Goal: Information Seeking & Learning: Learn about a topic

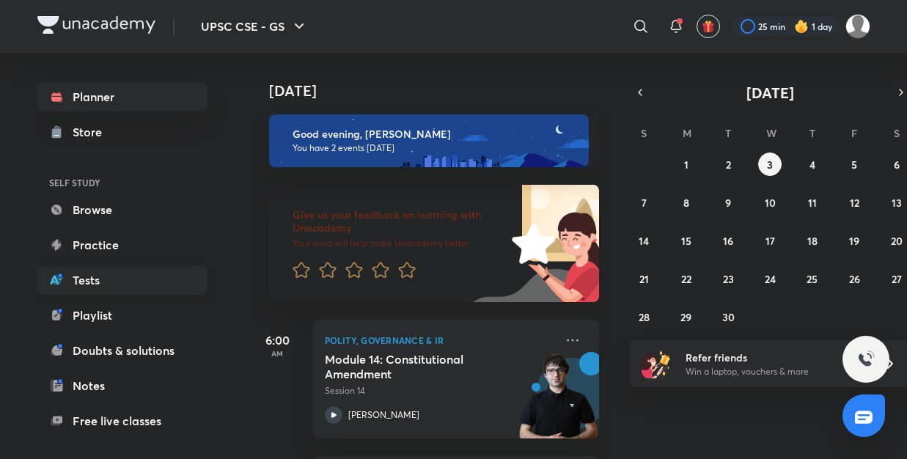
click at [115, 286] on link "Tests" at bounding box center [122, 279] width 170 height 29
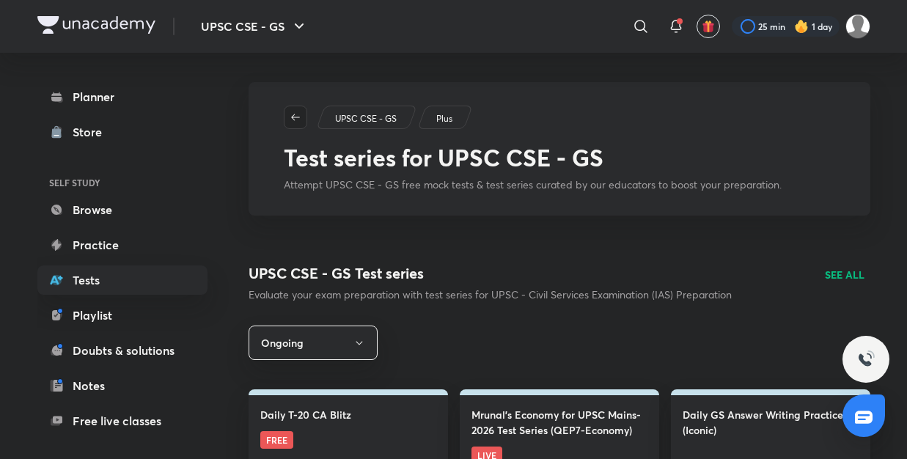
click at [298, 115] on icon "button" at bounding box center [296, 117] width 12 height 12
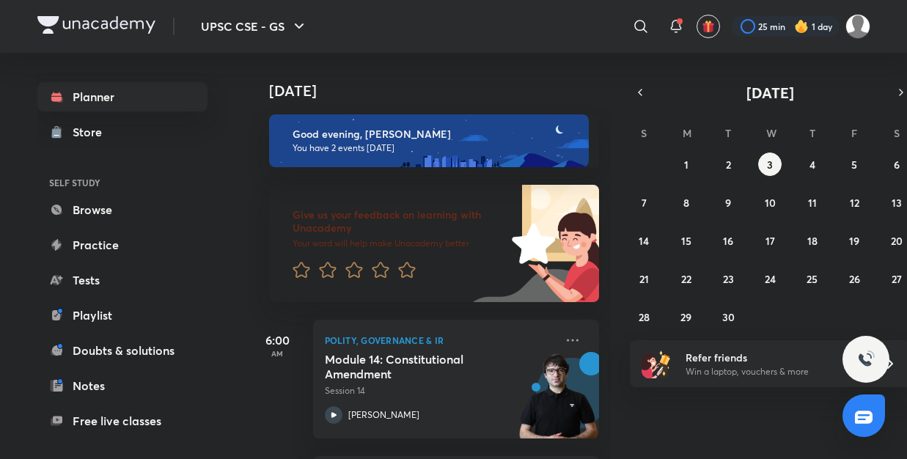
scroll to position [93, 0]
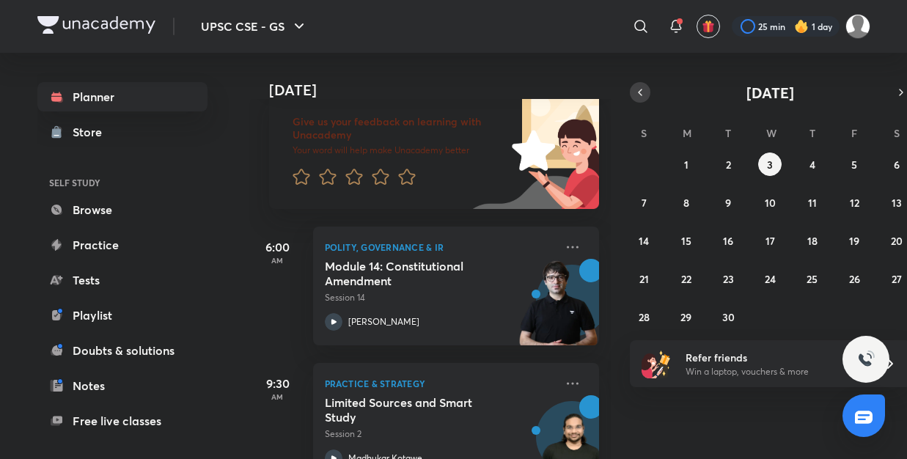
click at [642, 88] on icon "button" at bounding box center [640, 92] width 12 height 13
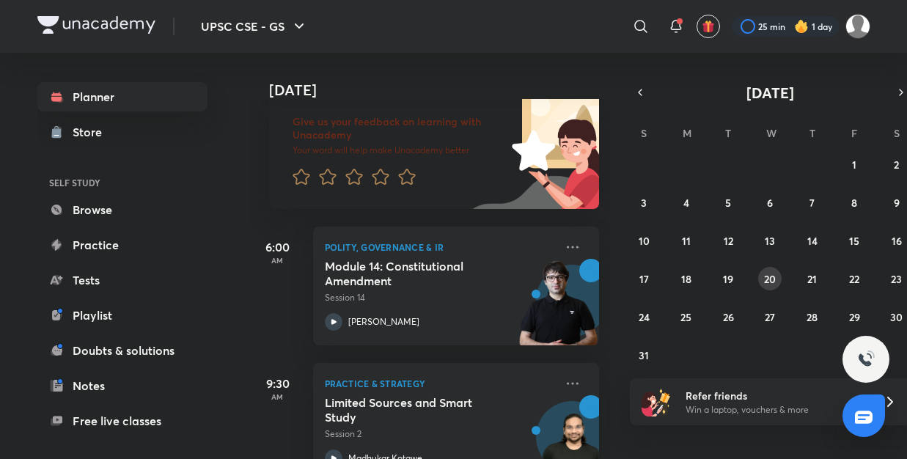
click at [769, 279] on abbr "20" at bounding box center [770, 279] width 12 height 14
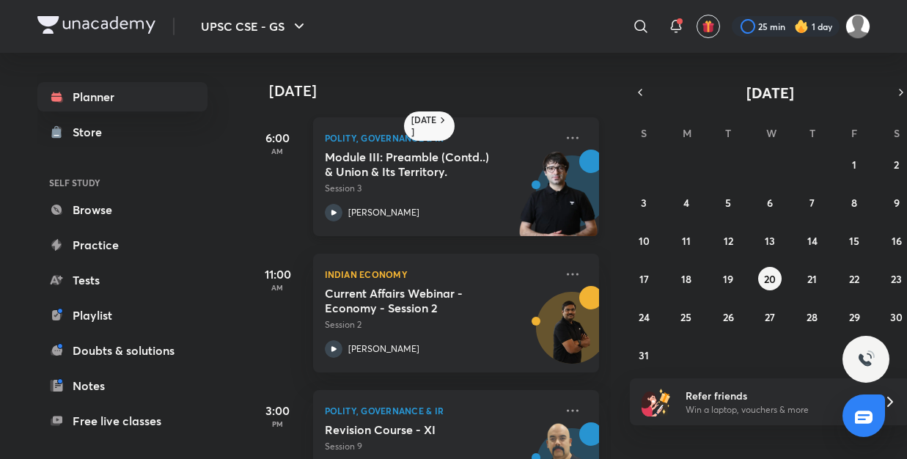
click at [530, 194] on img at bounding box center [558, 200] width 81 height 101
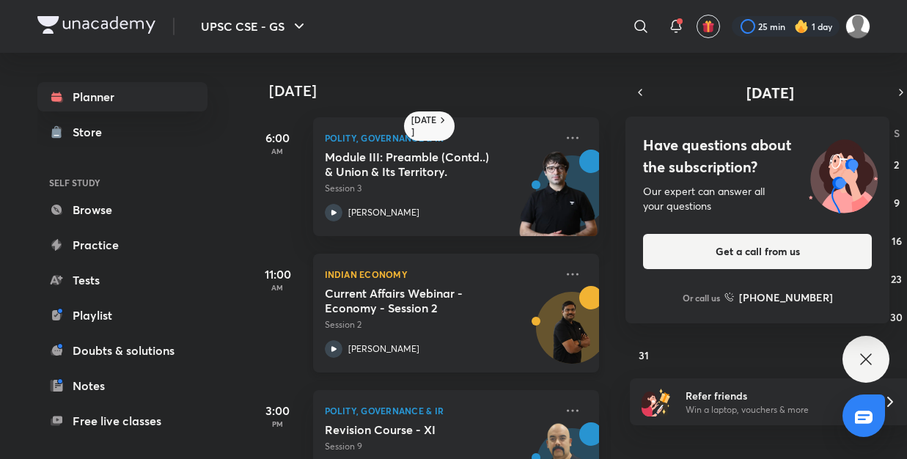
scroll to position [62, 0]
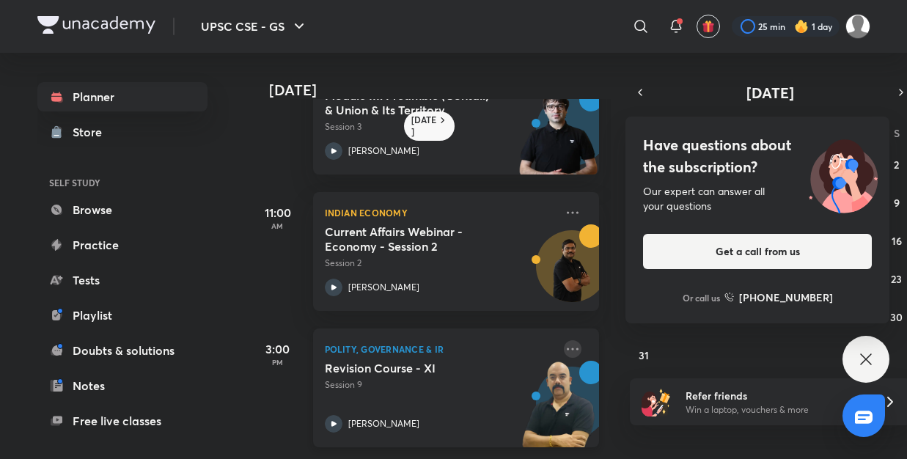
click at [576, 348] on icon at bounding box center [573, 349] width 18 height 18
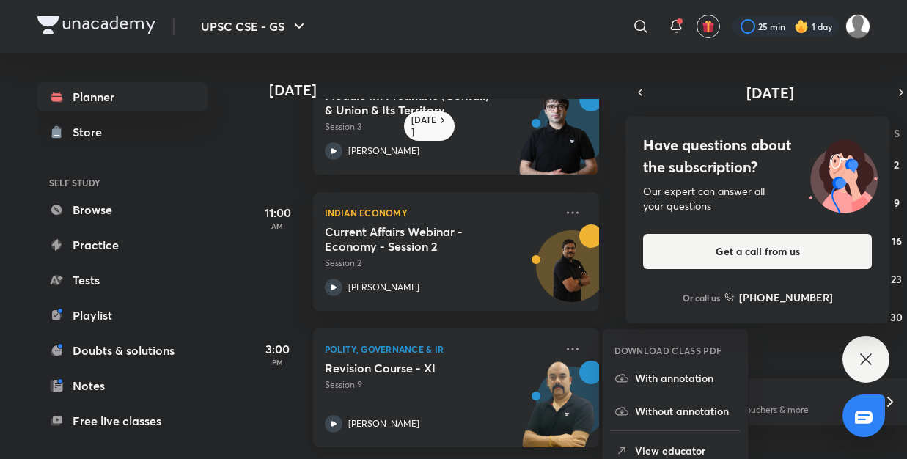
click at [337, 353] on p "Polity, Governance & IR" at bounding box center [440, 349] width 230 height 18
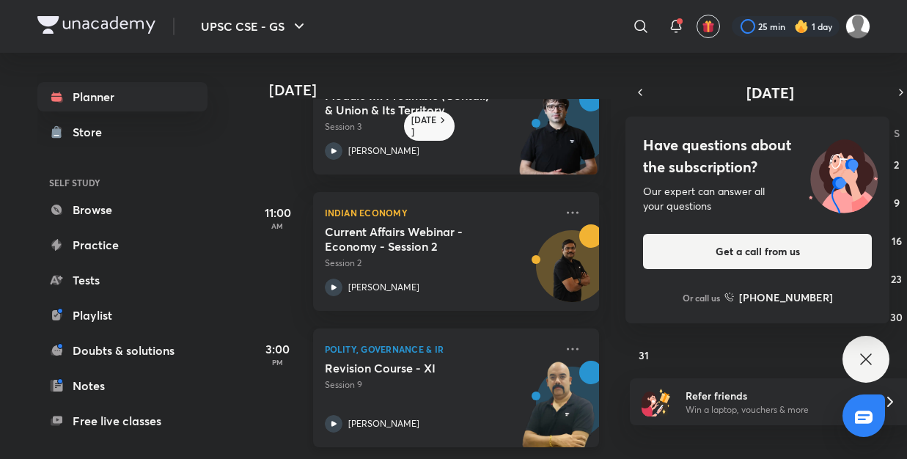
click at [344, 351] on p "Polity, Governance & IR" at bounding box center [440, 349] width 230 height 18
click at [576, 350] on icon at bounding box center [573, 349] width 12 height 2
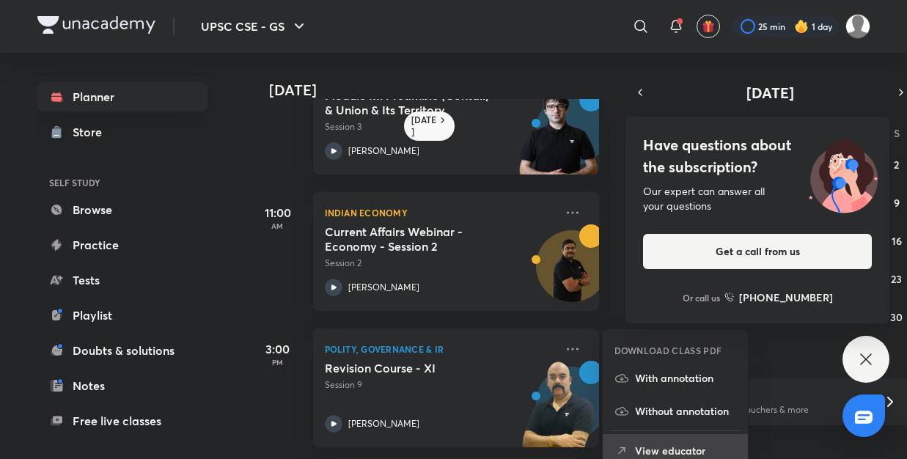
click at [676, 450] on p "View educator" at bounding box center [685, 450] width 101 height 15
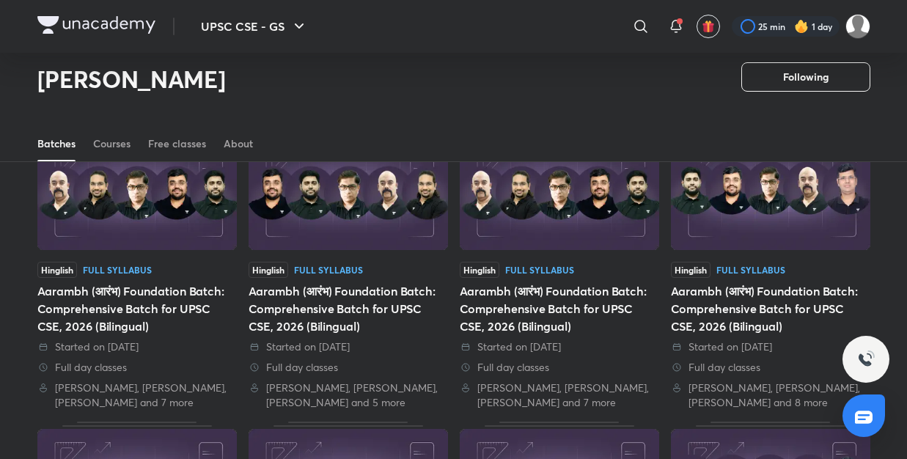
scroll to position [399, 0]
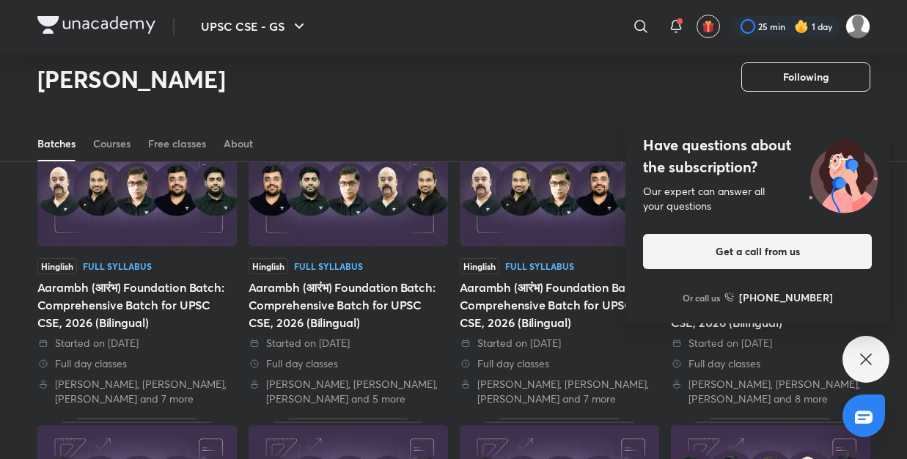
click at [862, 361] on icon at bounding box center [866, 360] width 18 height 18
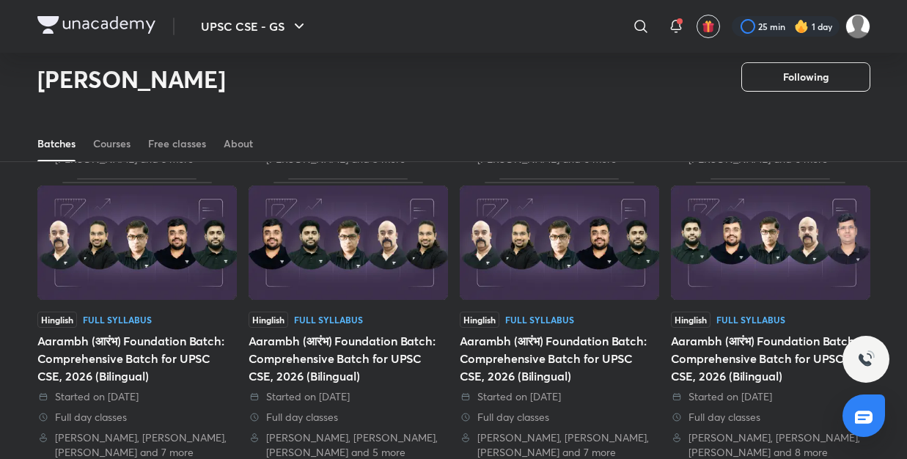
scroll to position [0, 0]
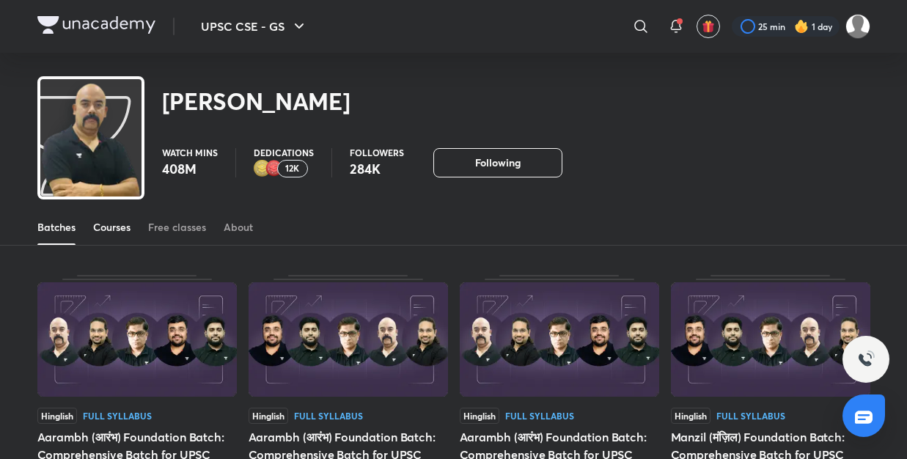
click at [120, 232] on div "Courses" at bounding box center [111, 227] width 37 height 15
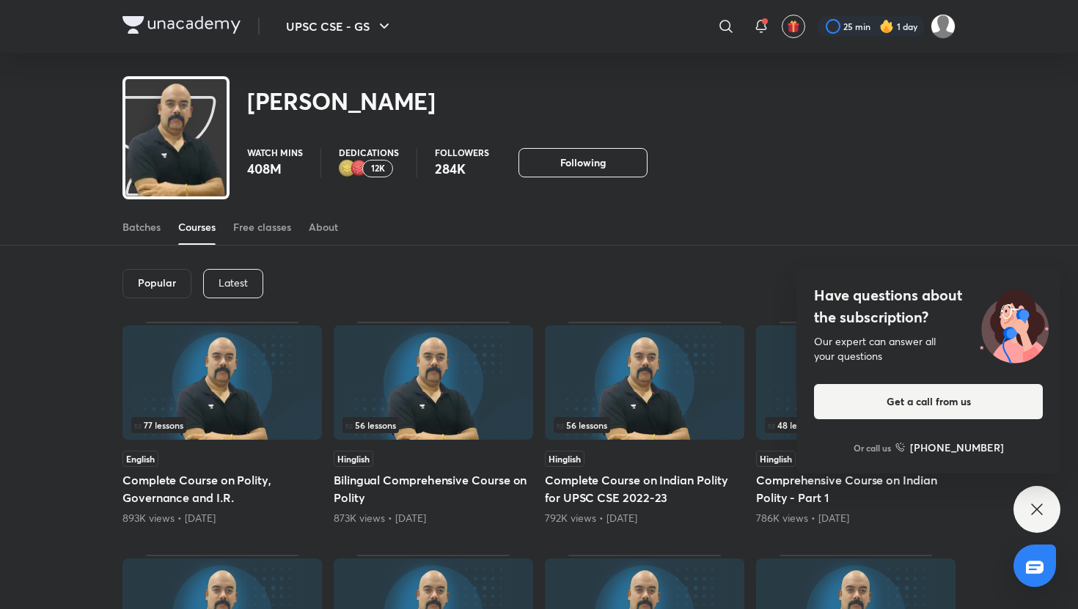
click at [906, 458] on icon at bounding box center [1037, 510] width 18 height 18
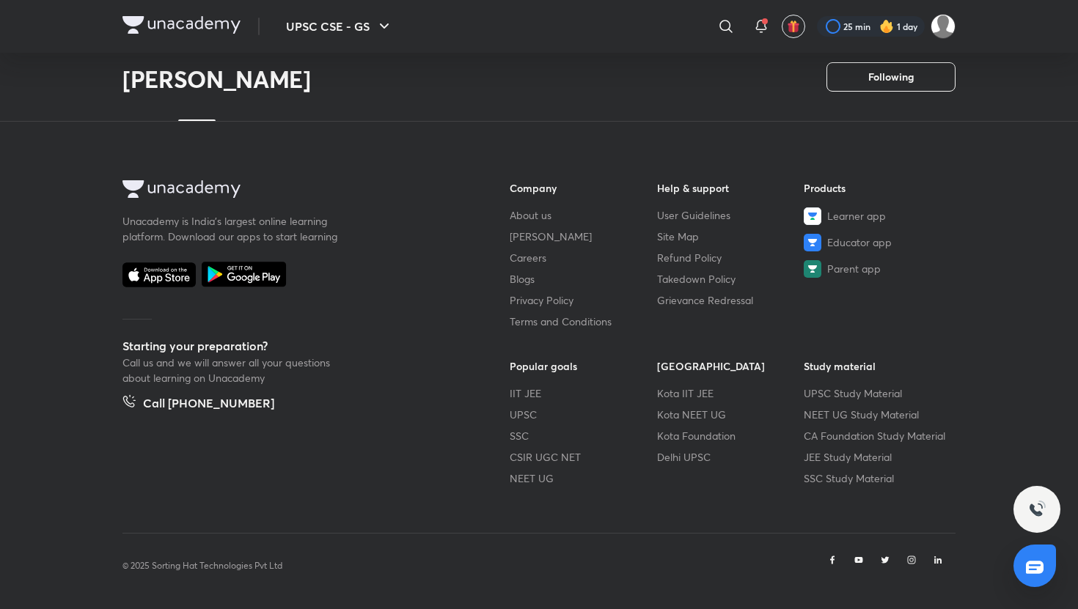
scroll to position [523, 0]
